Goal: Information Seeking & Learning: Check status

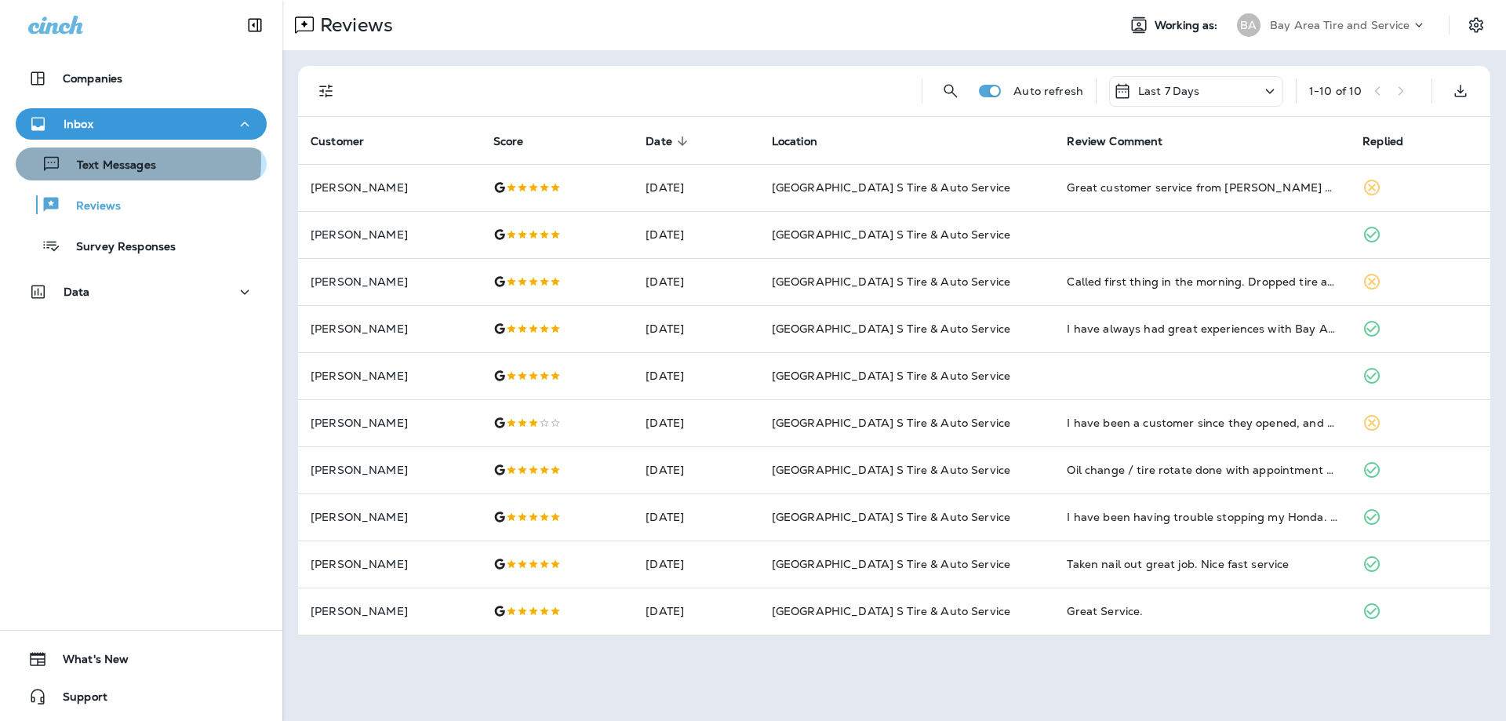
click at [112, 161] on p "Text Messages" at bounding box center [108, 165] width 95 height 15
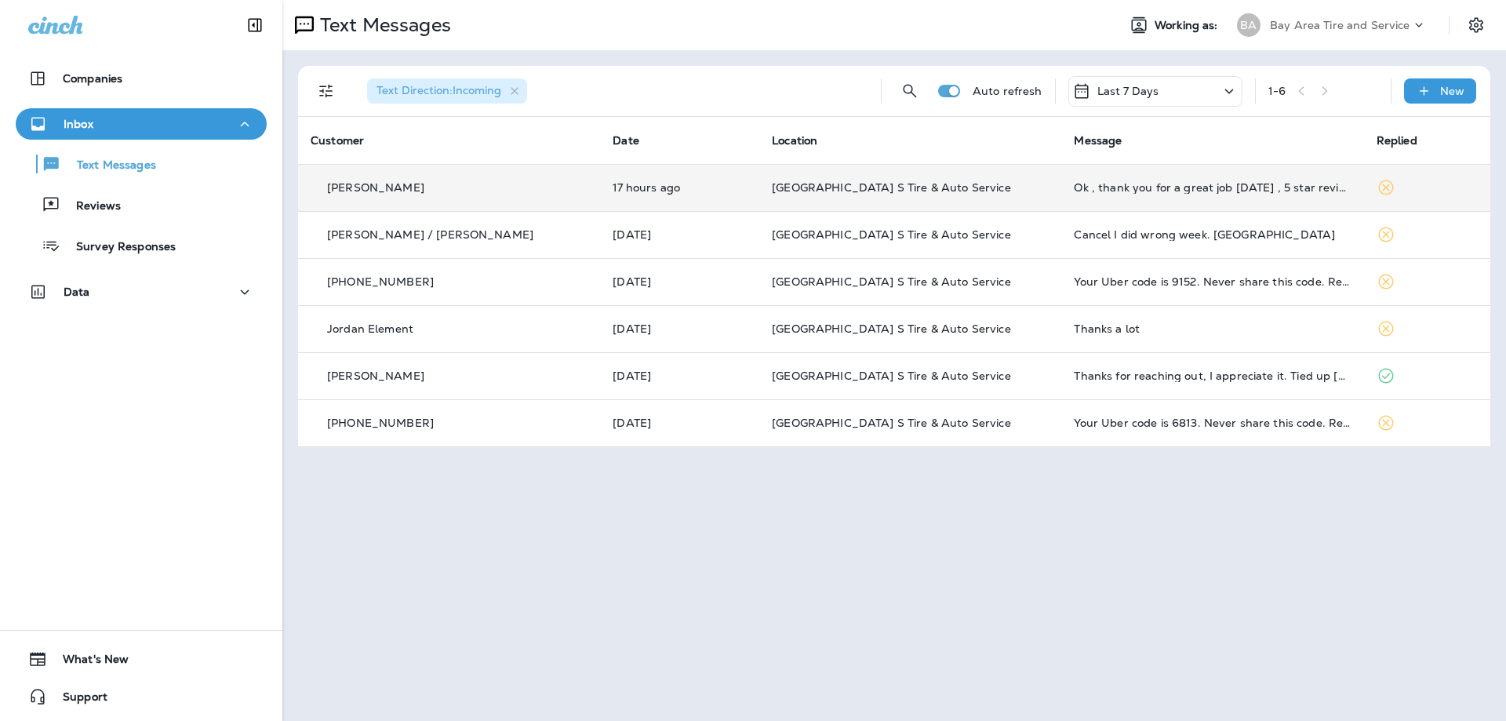
click at [346, 188] on p "Jeff Neuman" at bounding box center [375, 187] width 97 height 13
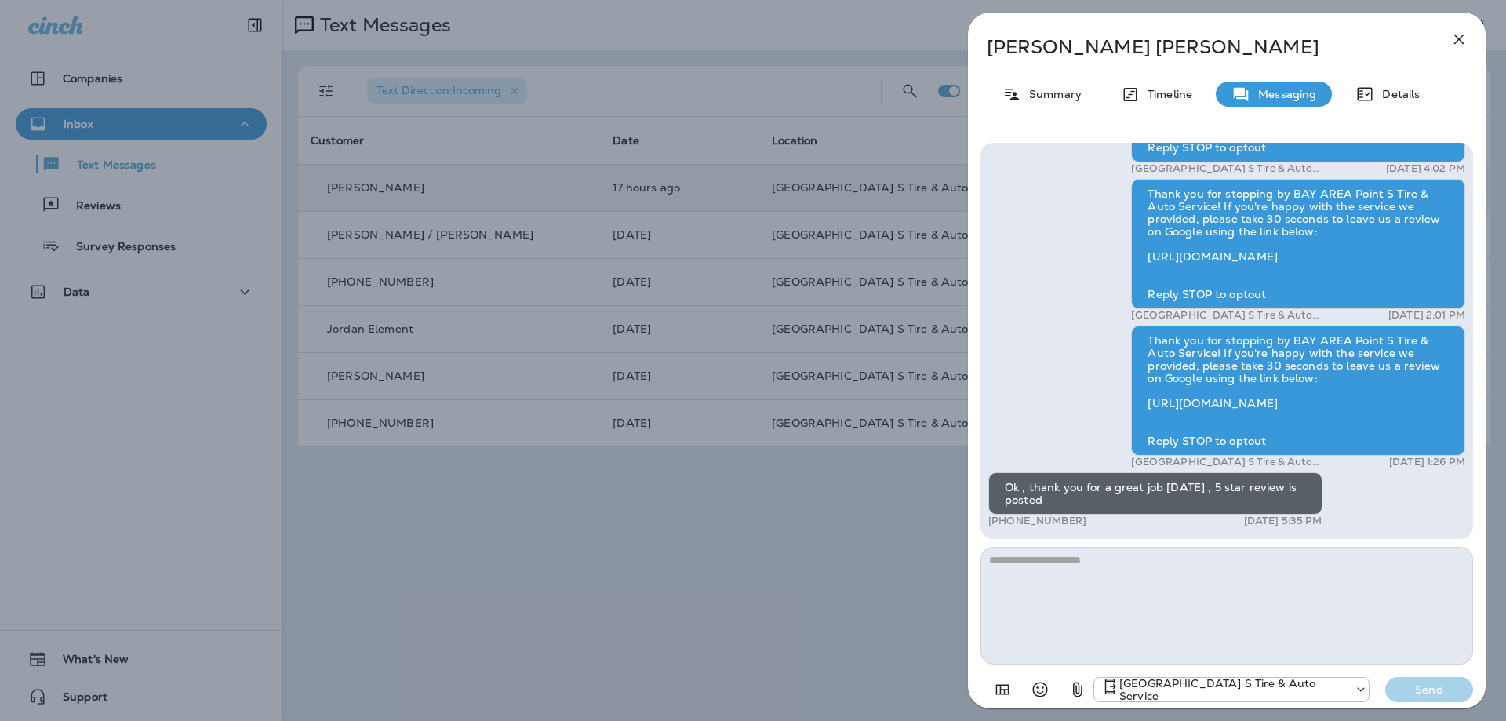
click at [1460, 36] on icon "button" at bounding box center [1459, 39] width 19 height 19
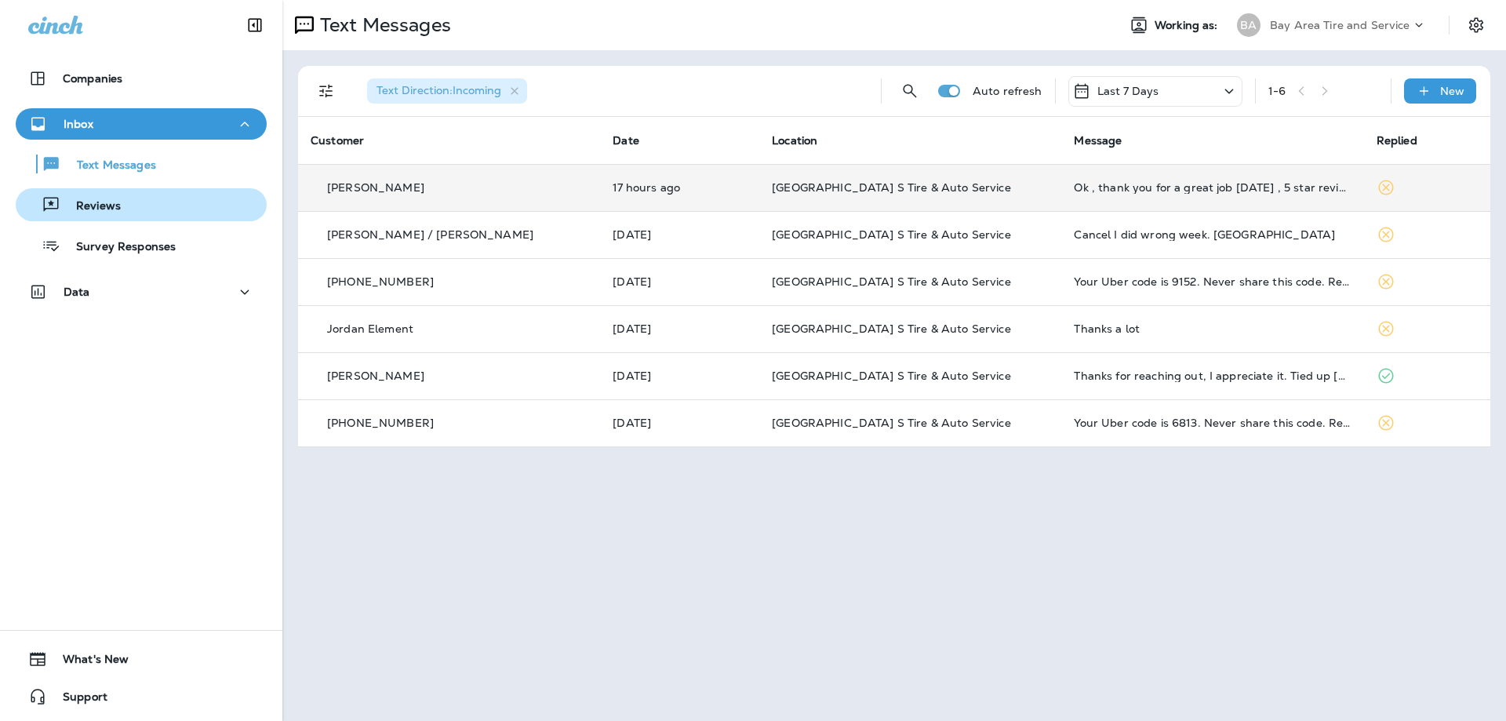
click at [89, 211] on p "Reviews" at bounding box center [90, 206] width 60 height 15
